Goal: Task Accomplishment & Management: Manage account settings

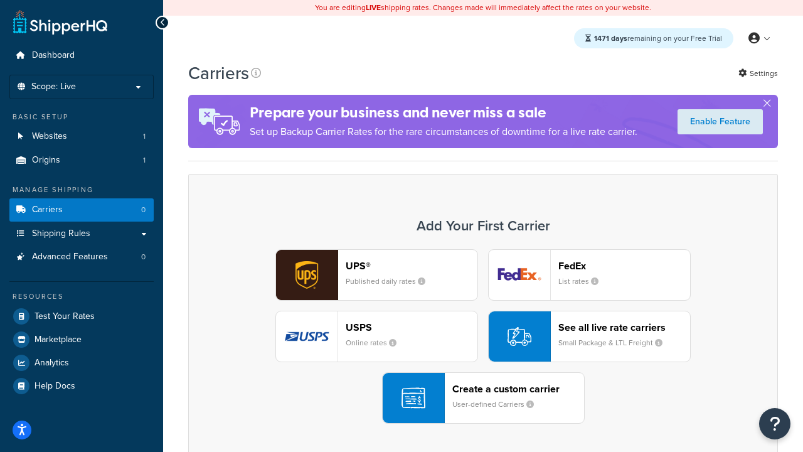
click at [483, 336] on div "UPS® Published daily rates FedEx List rates USPS Online rates See all live rate…" at bounding box center [483, 336] width 564 height 174
click at [624, 265] on header "FedEx" at bounding box center [624, 266] width 132 height 12
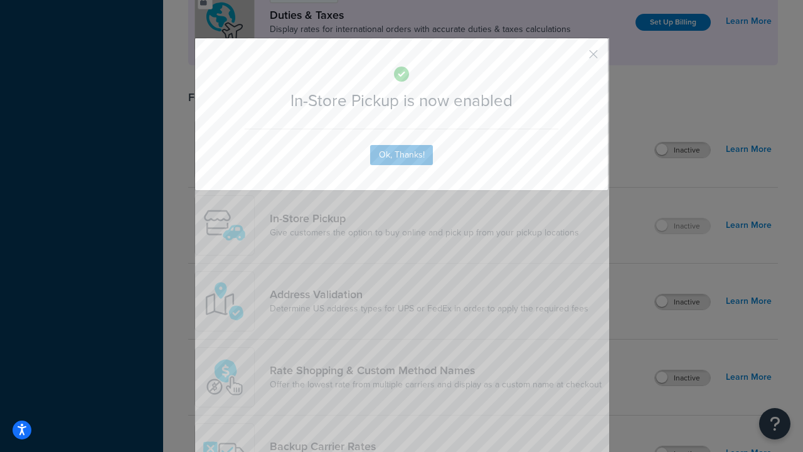
click at [575, 58] on button "button" at bounding box center [575, 58] width 3 height 3
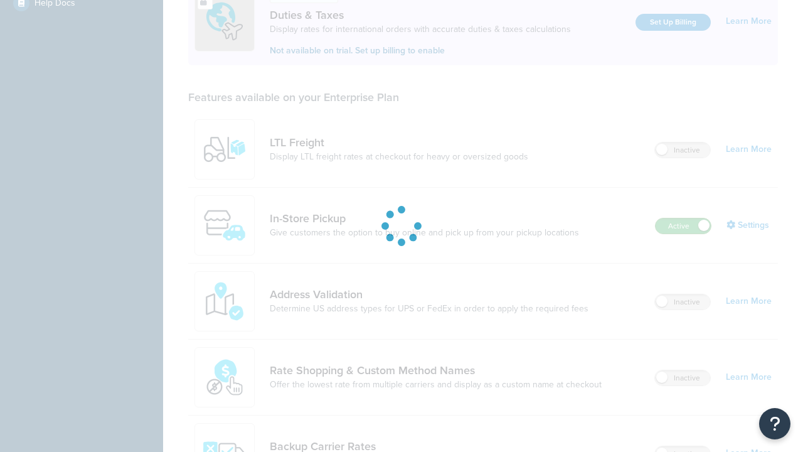
click at [683, 218] on label "Active" at bounding box center [683, 225] width 55 height 15
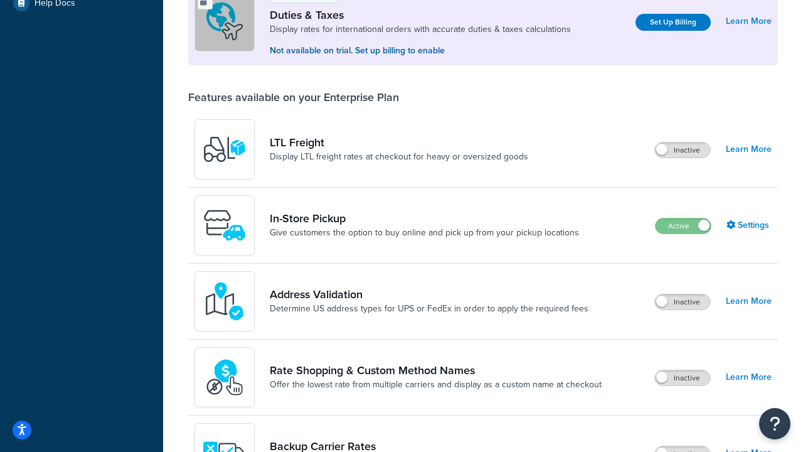
scroll to position [625, 0]
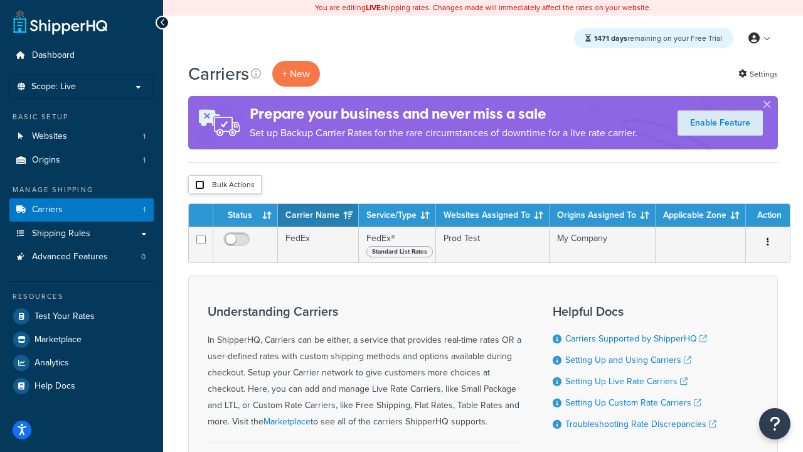
click at [200, 185] on input "checkbox" at bounding box center [199, 184] width 9 height 9
checkbox input "true"
click at [0, 0] on button "Delete" at bounding box center [0, 0] width 0 height 0
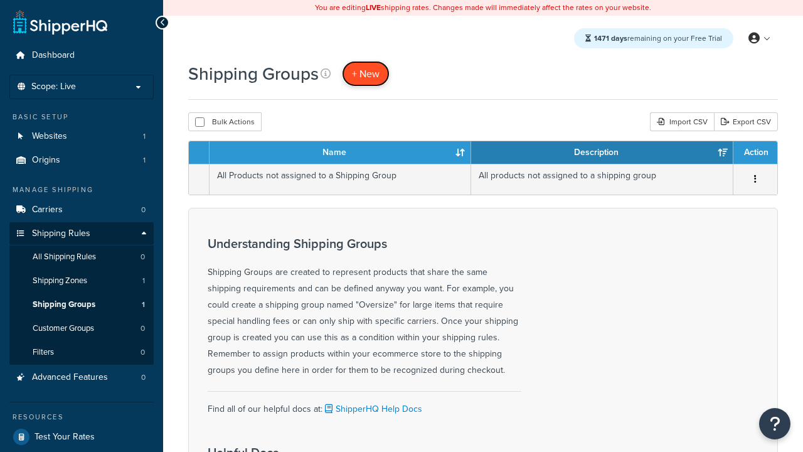
click at [366, 73] on span "+ New" at bounding box center [366, 74] width 28 height 14
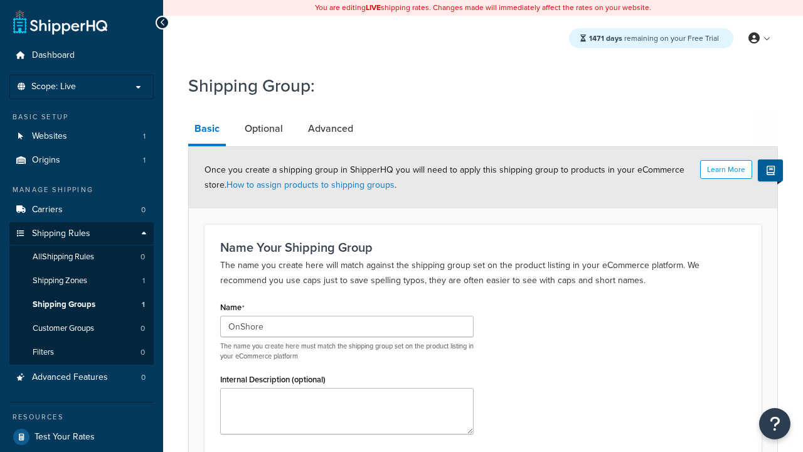
scroll to position [123, 0]
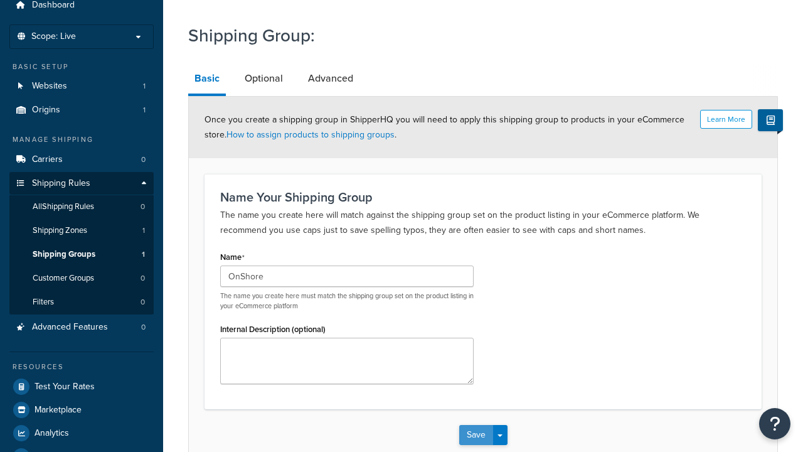
type input "OnShore"
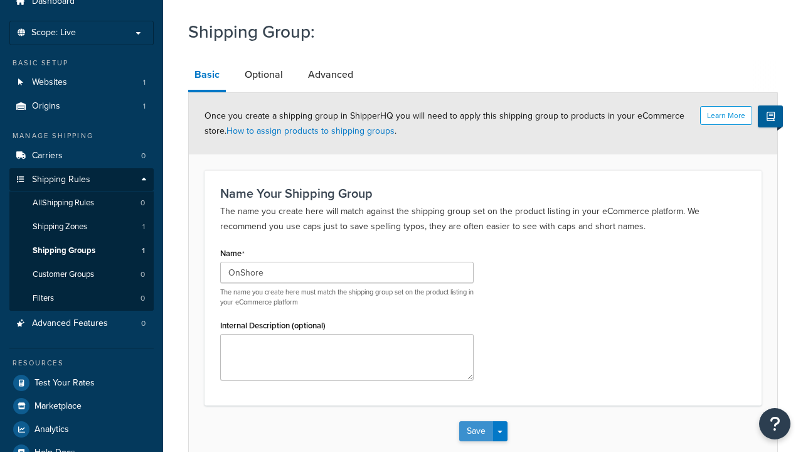
click at [476, 421] on button "Save" at bounding box center [476, 431] width 34 height 20
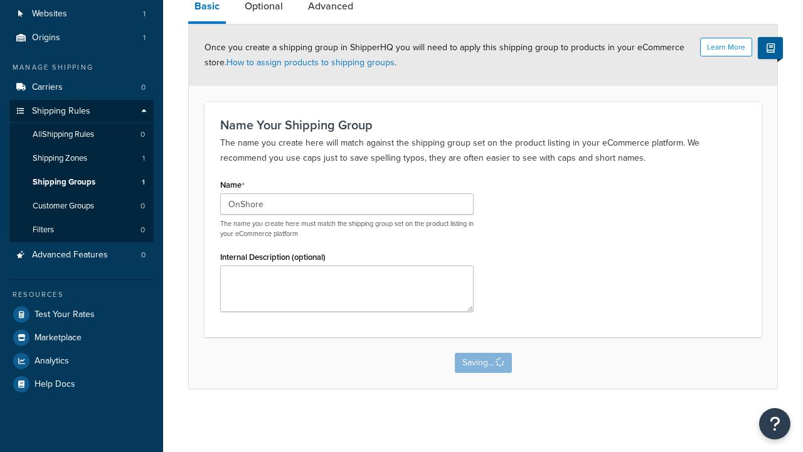
scroll to position [0, 0]
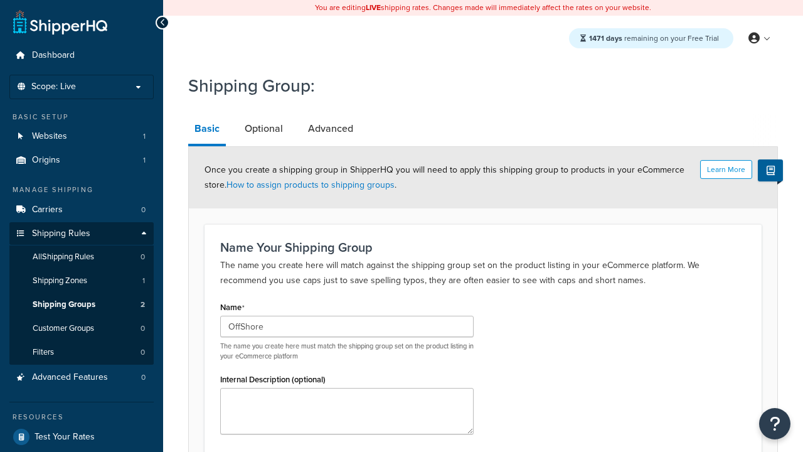
type input "OffShore"
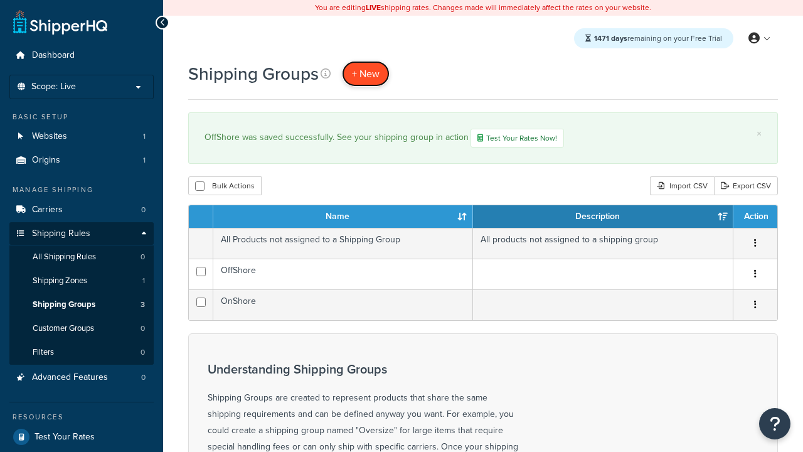
click at [366, 73] on span "+ New" at bounding box center [366, 74] width 28 height 14
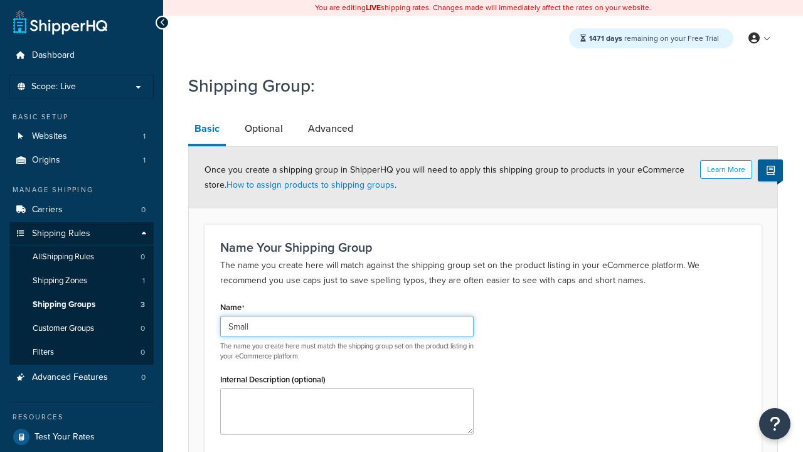
type input "Small"
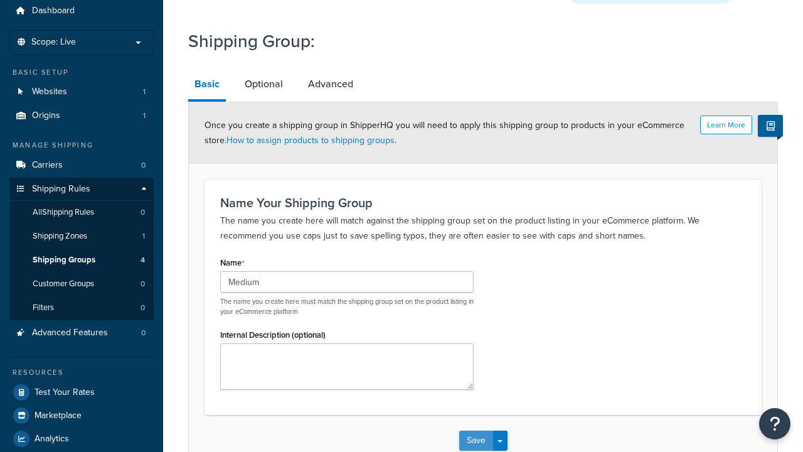
type input "Medium"
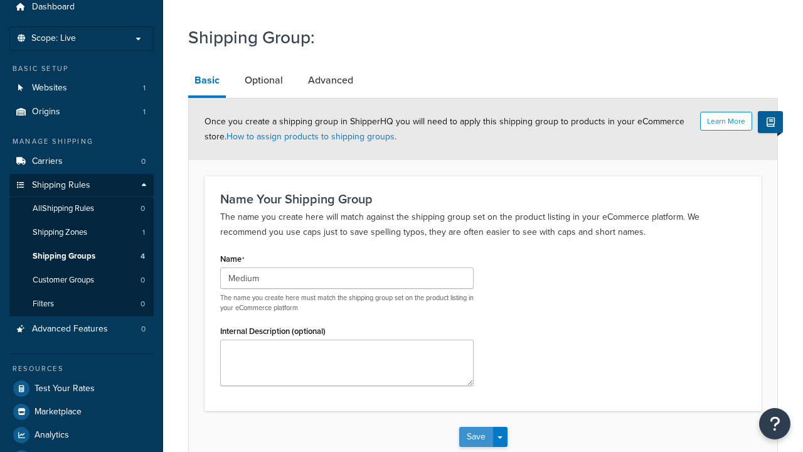
click at [476, 427] on button "Save" at bounding box center [476, 437] width 34 height 20
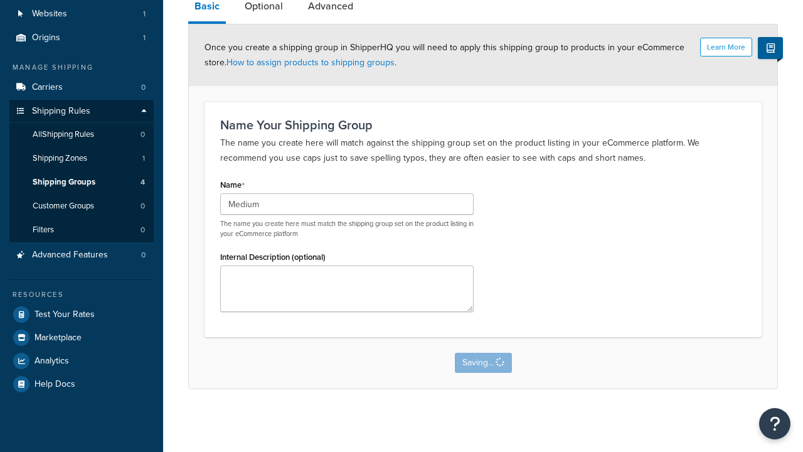
scroll to position [0, 0]
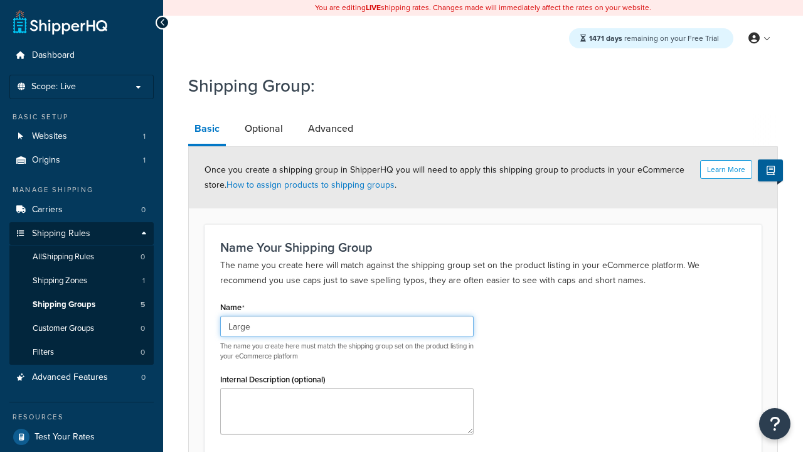
type input "Large"
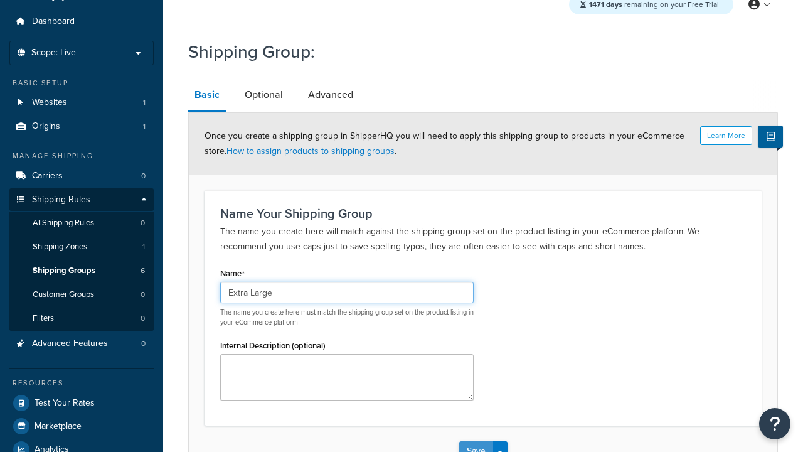
type input "Extra Large"
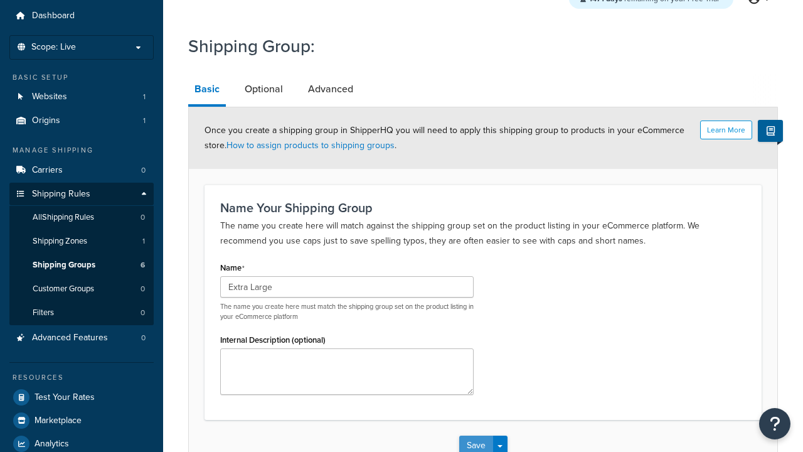
click at [476, 435] on button "Save" at bounding box center [476, 445] width 34 height 20
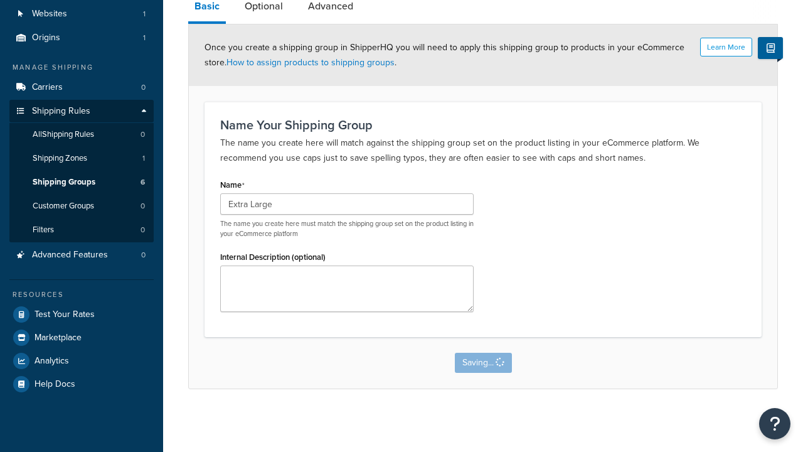
scroll to position [0, 0]
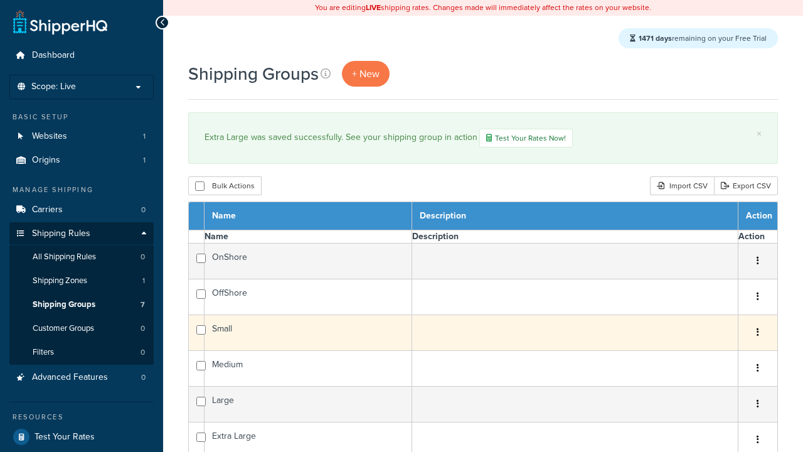
click at [757, 336] on icon "button" at bounding box center [758, 332] width 3 height 9
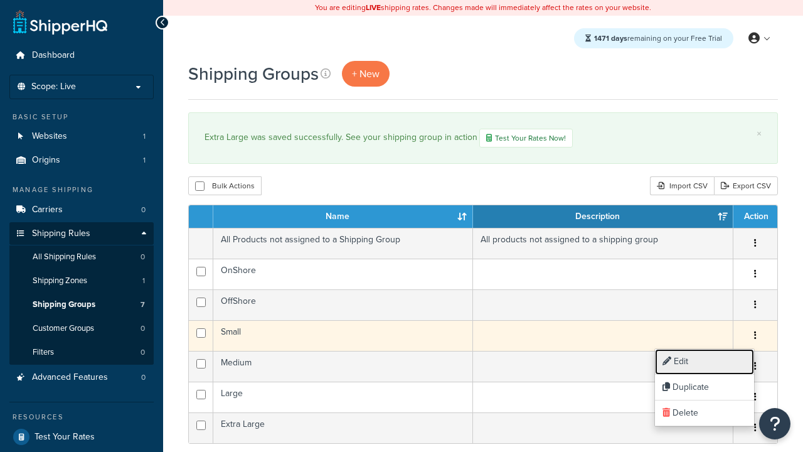
click at [704, 361] on link "Edit" at bounding box center [704, 362] width 99 height 26
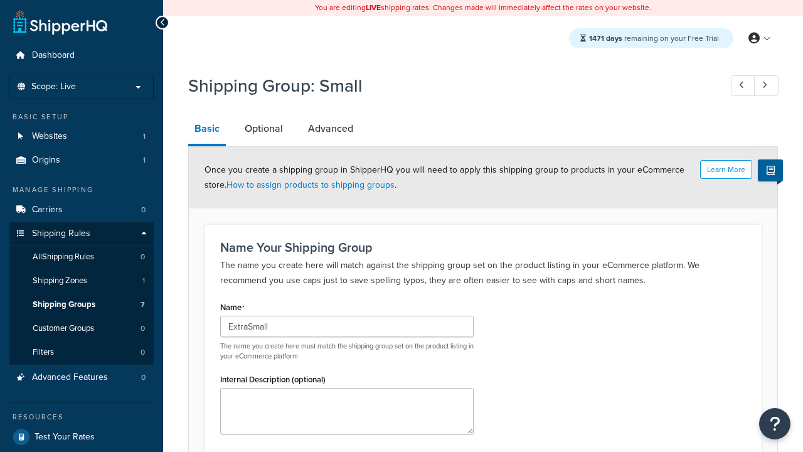
scroll to position [123, 0]
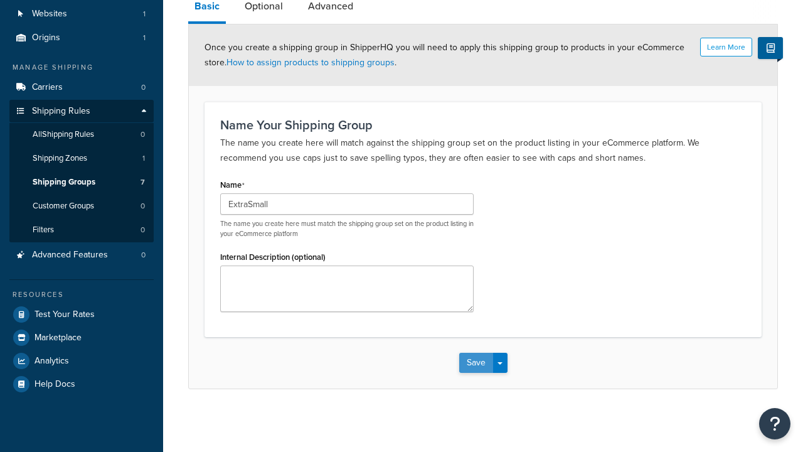
type input "ExtraSmall"
click at [476, 363] on button "Save" at bounding box center [476, 363] width 34 height 20
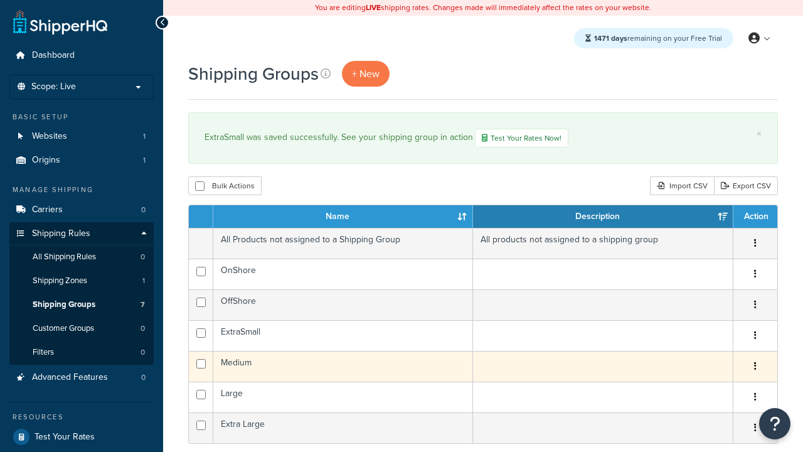
click at [755, 368] on icon "button" at bounding box center [755, 365] width 3 height 9
click at [0, 0] on link "Duplicate" at bounding box center [0, 0] width 0 height 0
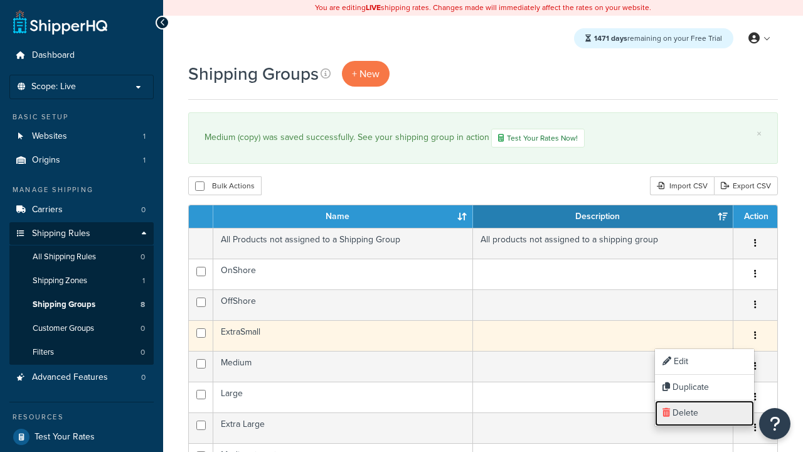
click at [704, 413] on link "Delete" at bounding box center [704, 413] width 99 height 26
